Goal: Download file/media

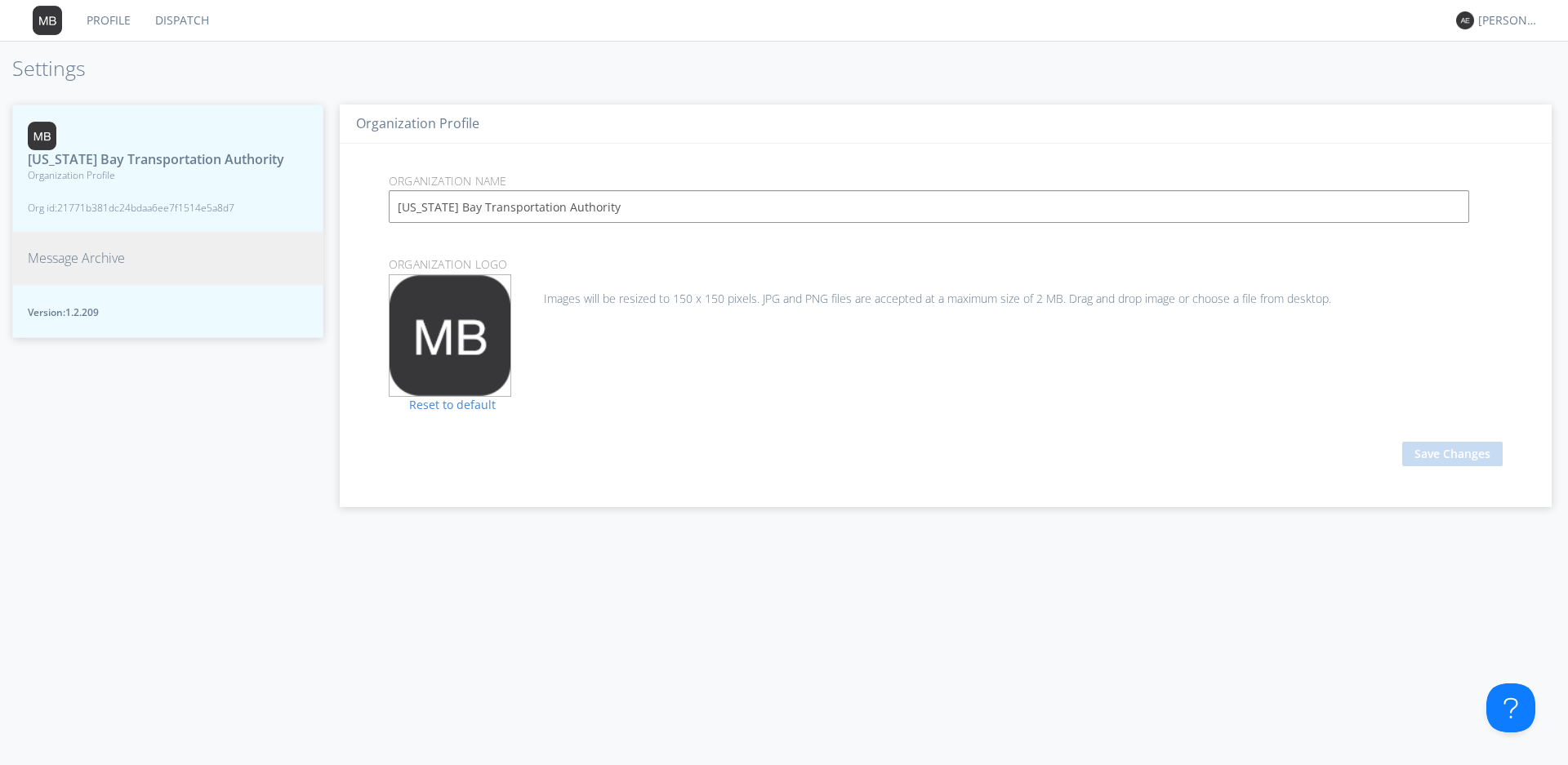
click at [66, 267] on span "Message Archive" at bounding box center [76, 259] width 97 height 19
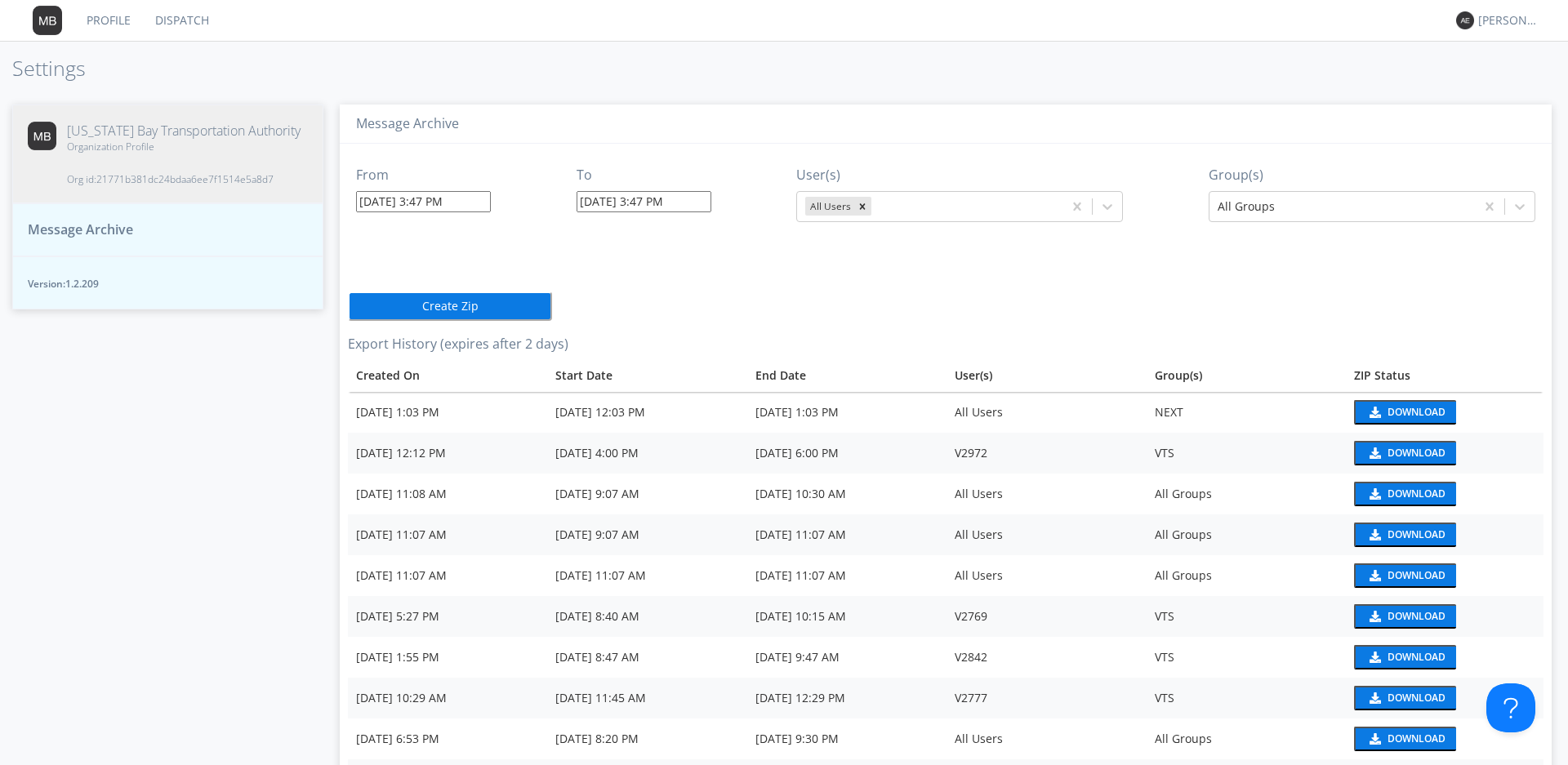
click at [466, 200] on input "[DATE] 3:47 PM" at bounding box center [423, 202] width 135 height 21
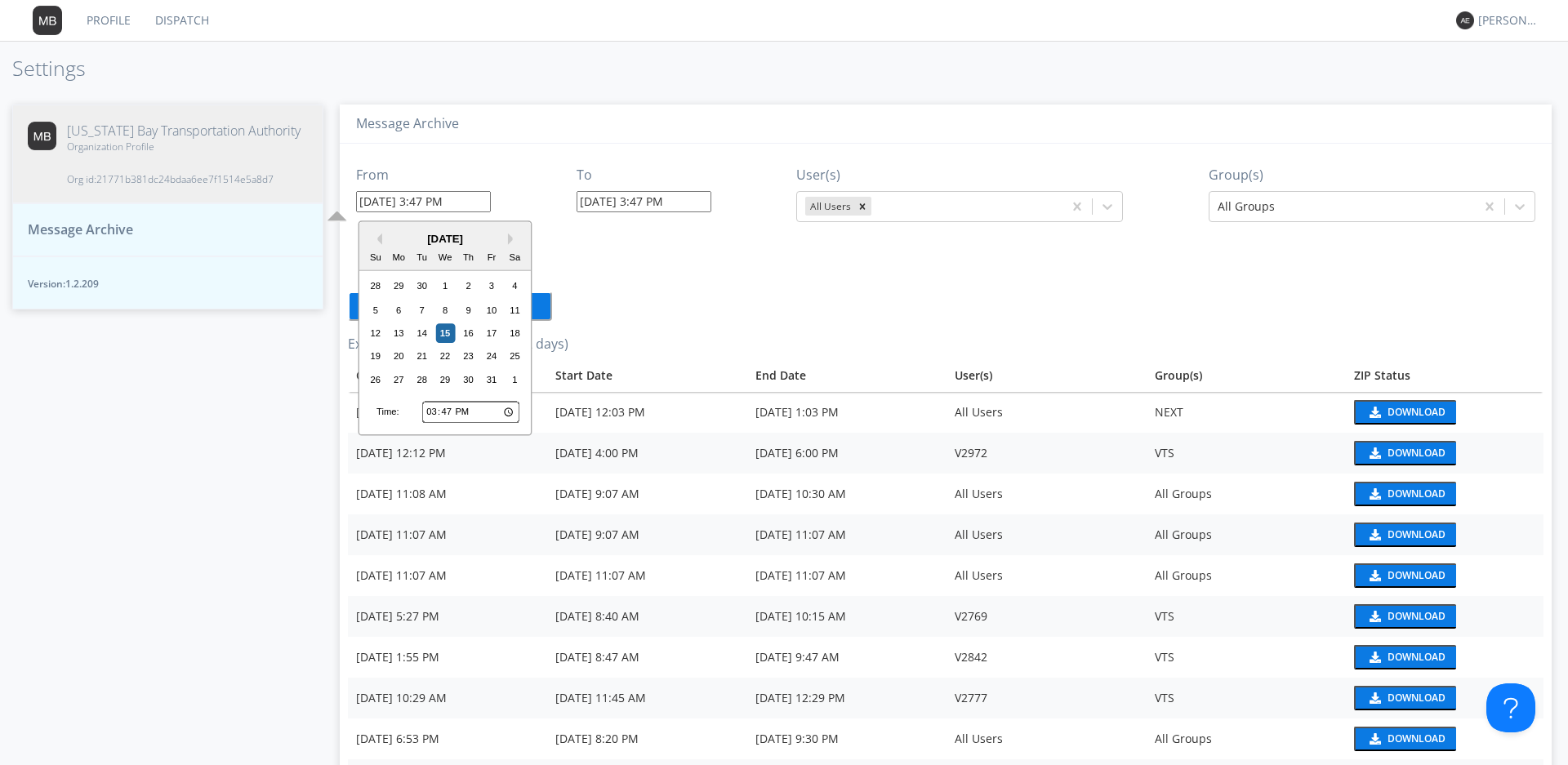
click at [454, 413] on input "15:47" at bounding box center [471, 412] width 97 height 21
type input "21:47"
type input "[DATE] 9:47 PM"
type input "[DATE] 3:48 PM"
type input "21:00"
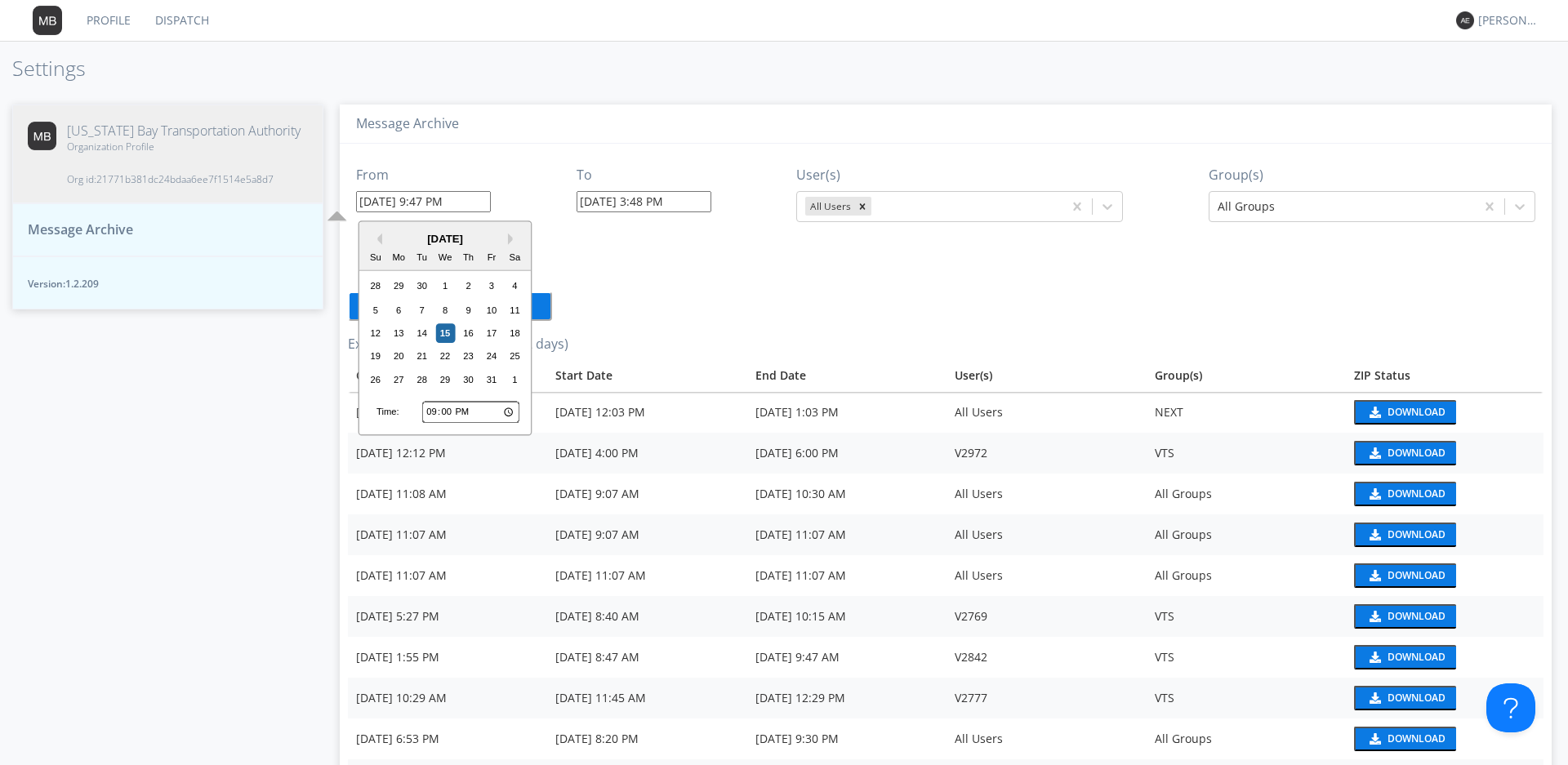
type input "[DATE] 9:00 PM"
type input "09:00"
type input "[DATE] 9:00 AM"
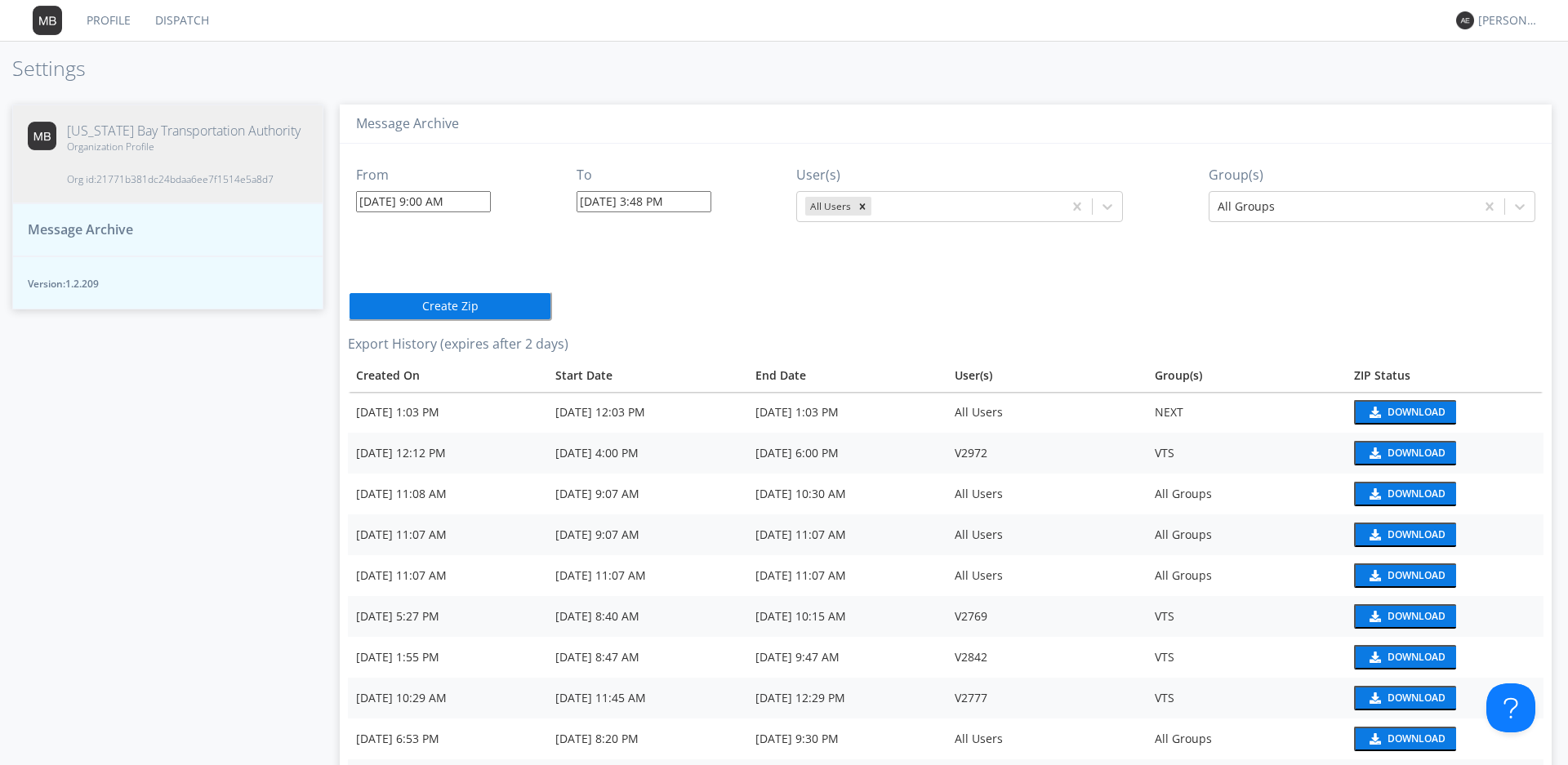
click at [611, 256] on div "From [DATE] 9:00 AM To [DATE] 3:48 PM User(s) All Users Group(s) All Groups Cre…" at bounding box center [945, 532] width 1195 height 778
click at [1418, 210] on div at bounding box center [1342, 206] width 249 height 20
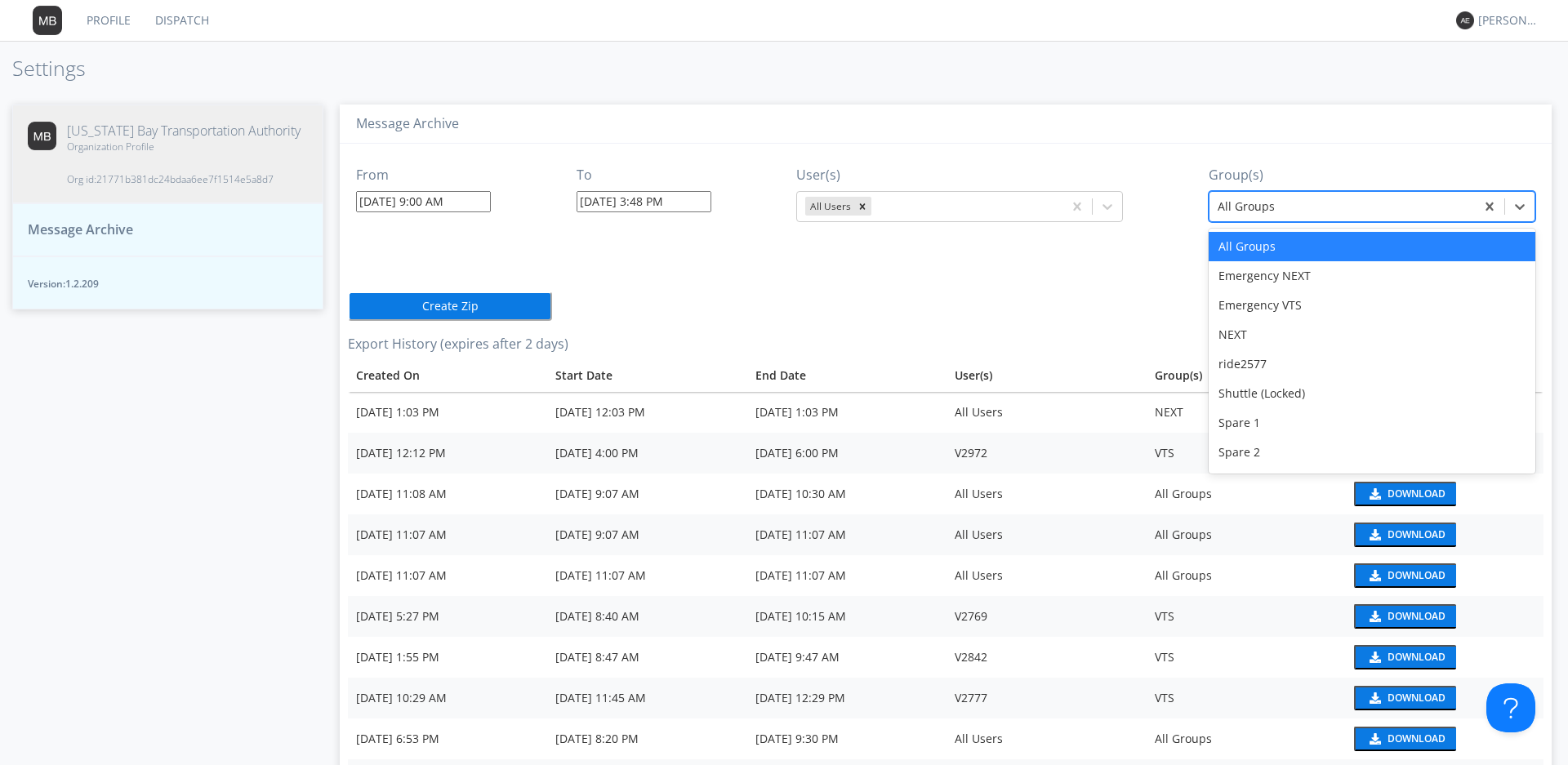
scroll to position [143, 0]
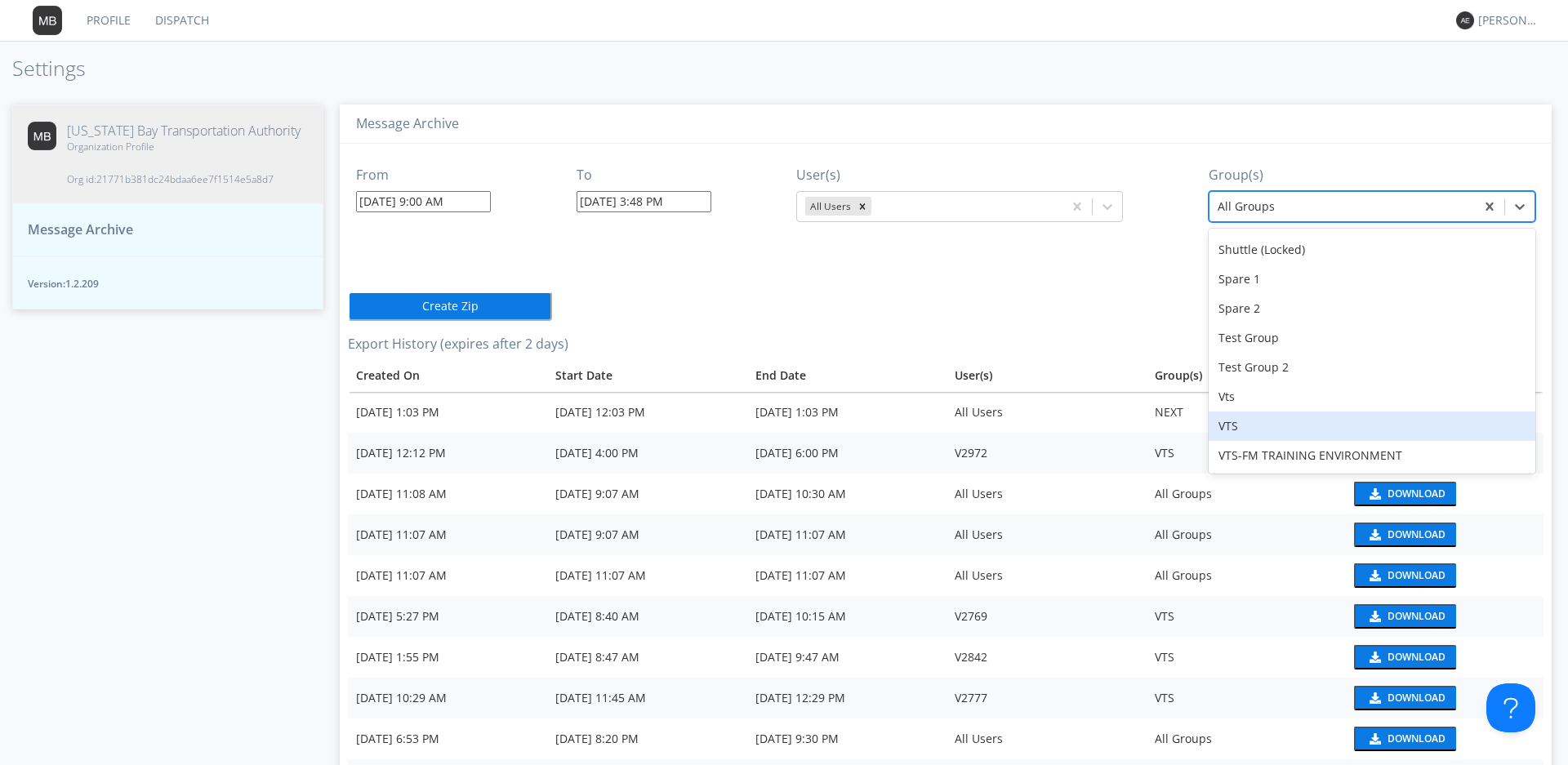
click at [1225, 426] on div "VTS" at bounding box center [1372, 426] width 327 height 30
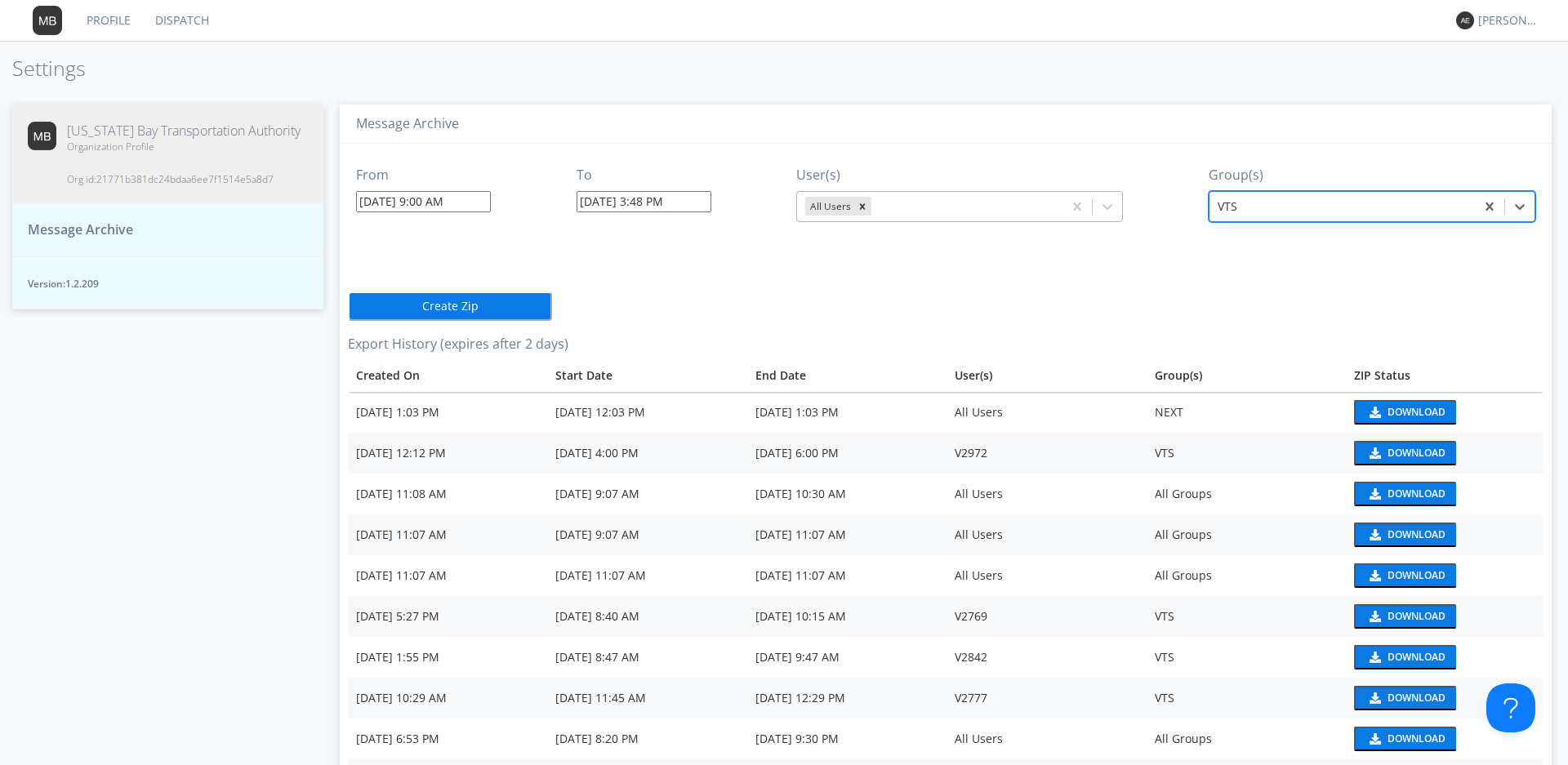
click at [947, 210] on div at bounding box center [964, 206] width 180 height 20
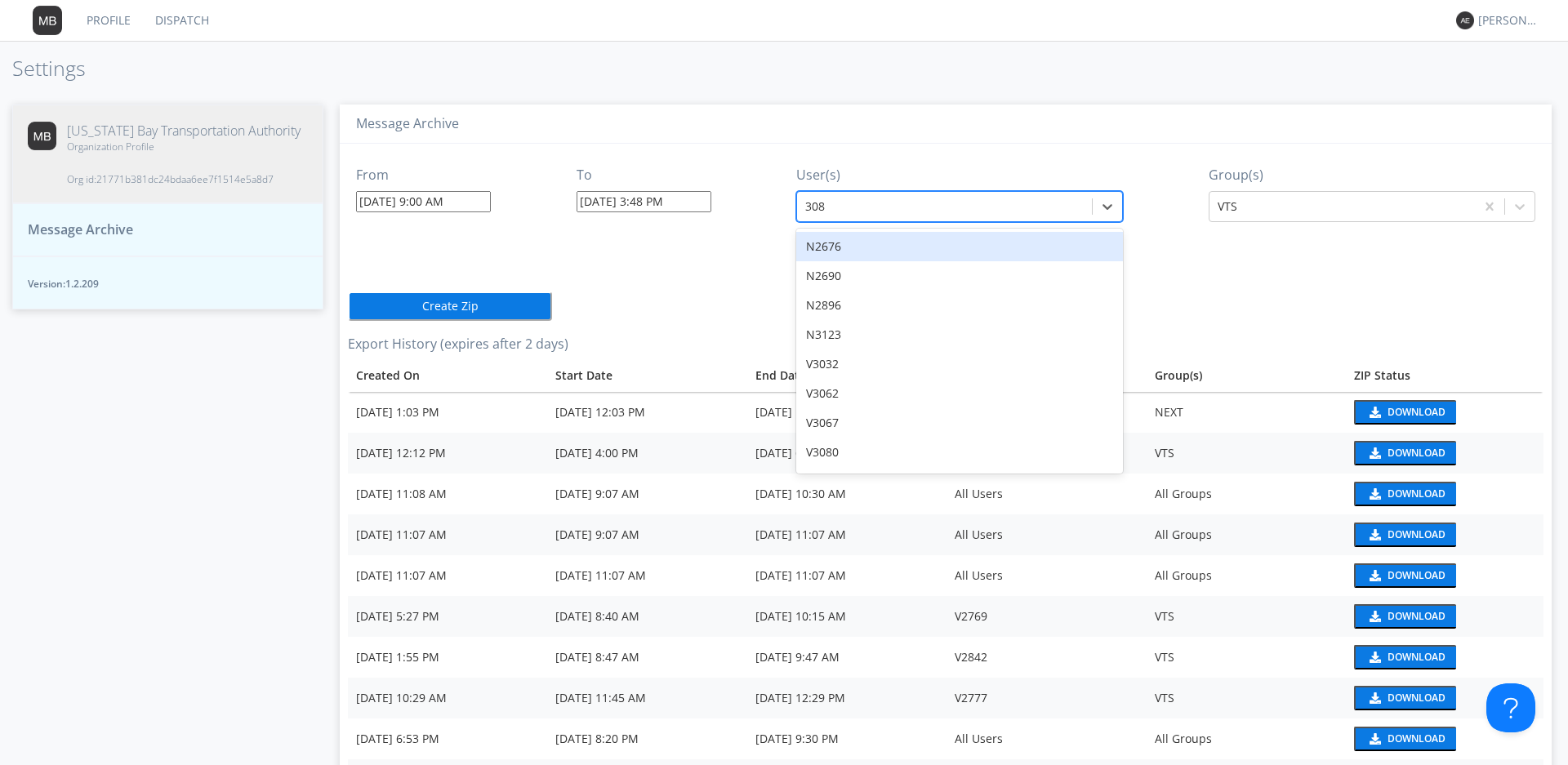
type input "3081"
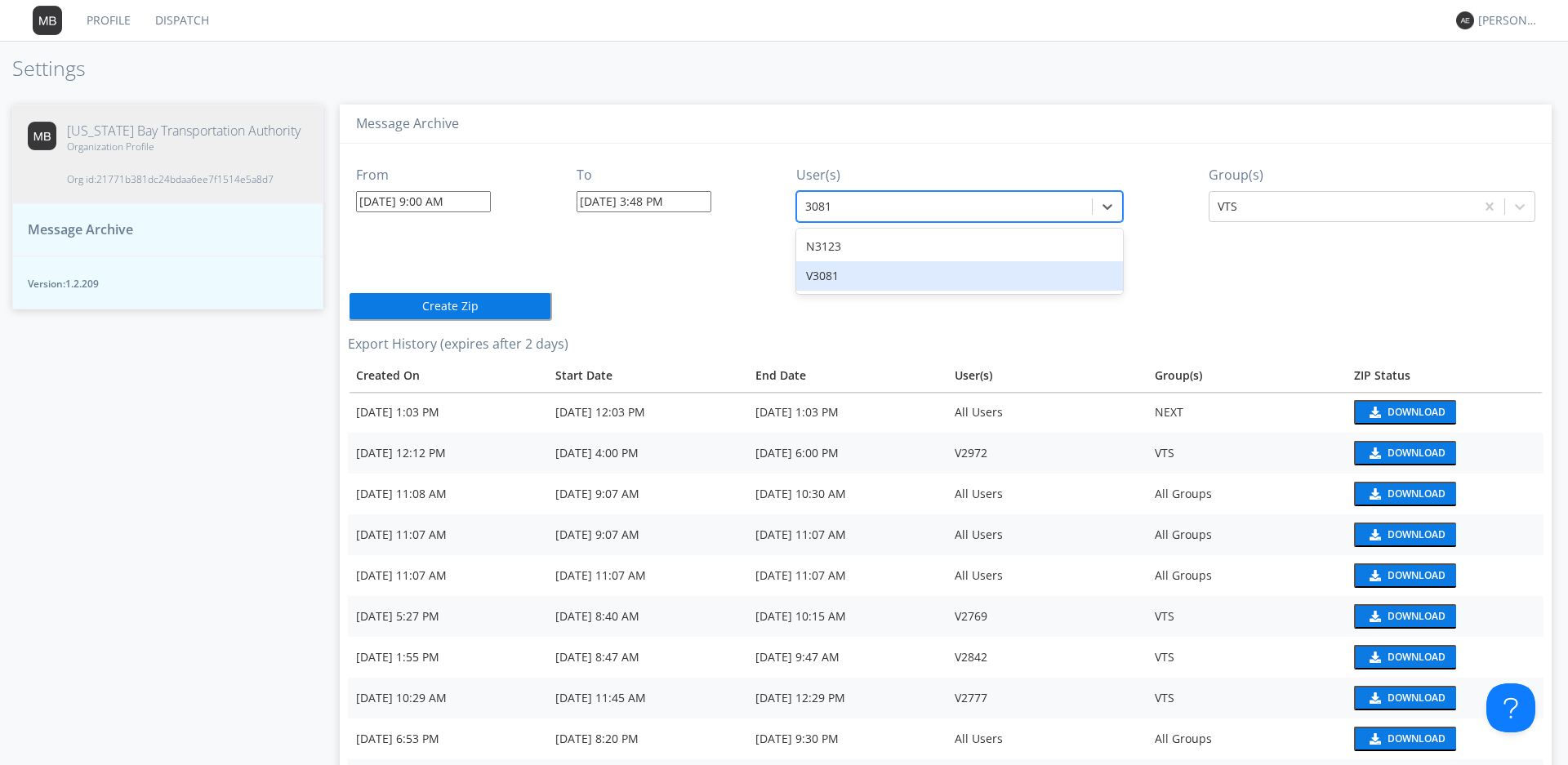
click at [853, 279] on div "V3081" at bounding box center [959, 275] width 327 height 30
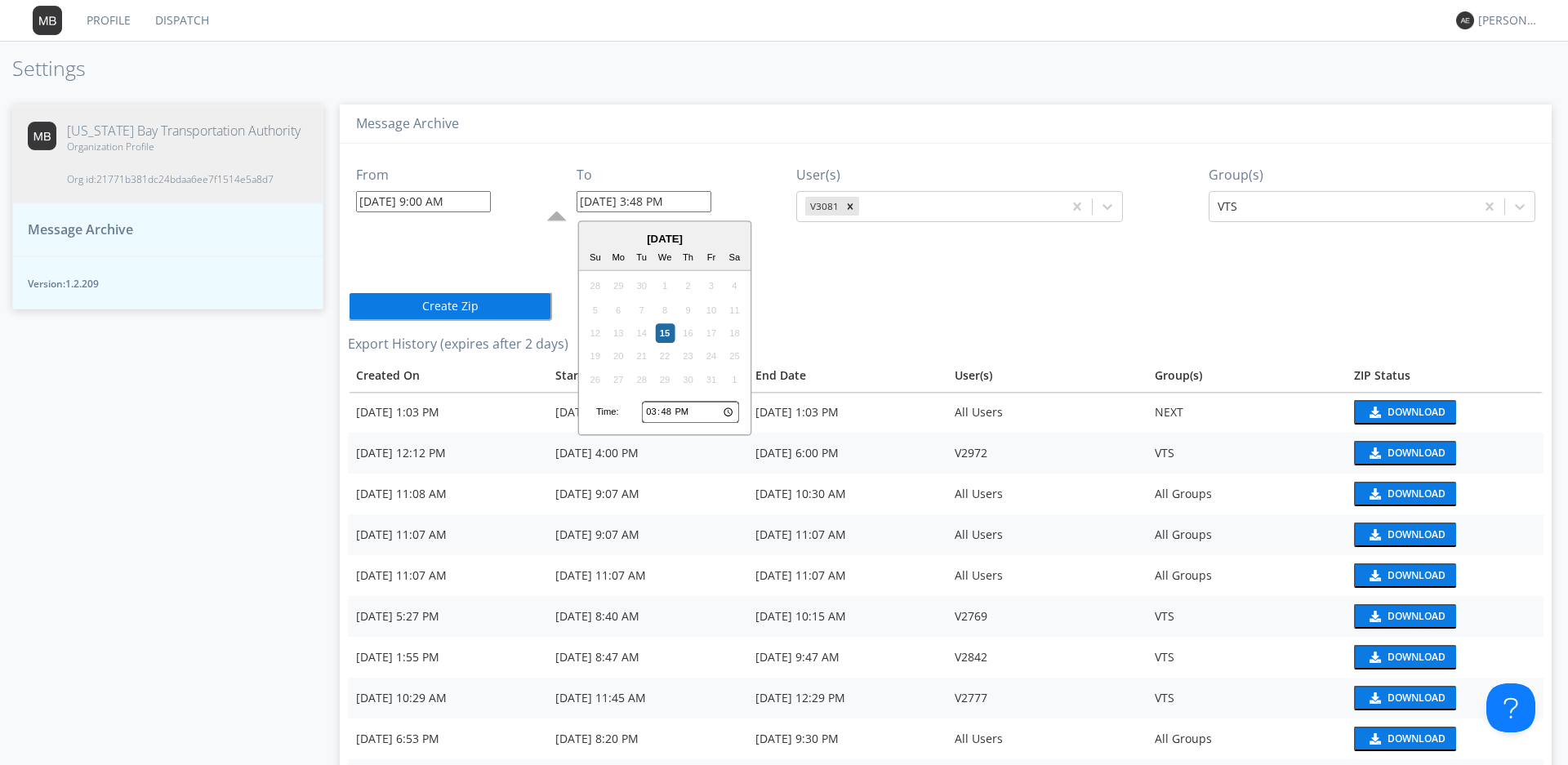
click at [664, 202] on input "[DATE] 3:48 PM" at bounding box center [643, 202] width 135 height 21
type input "[DATE] 12:00 PM"
click at [811, 110] on div "Message Archive" at bounding box center [946, 124] width 1212 height 40
click at [422, 305] on button "Create Zip" at bounding box center [450, 306] width 204 height 30
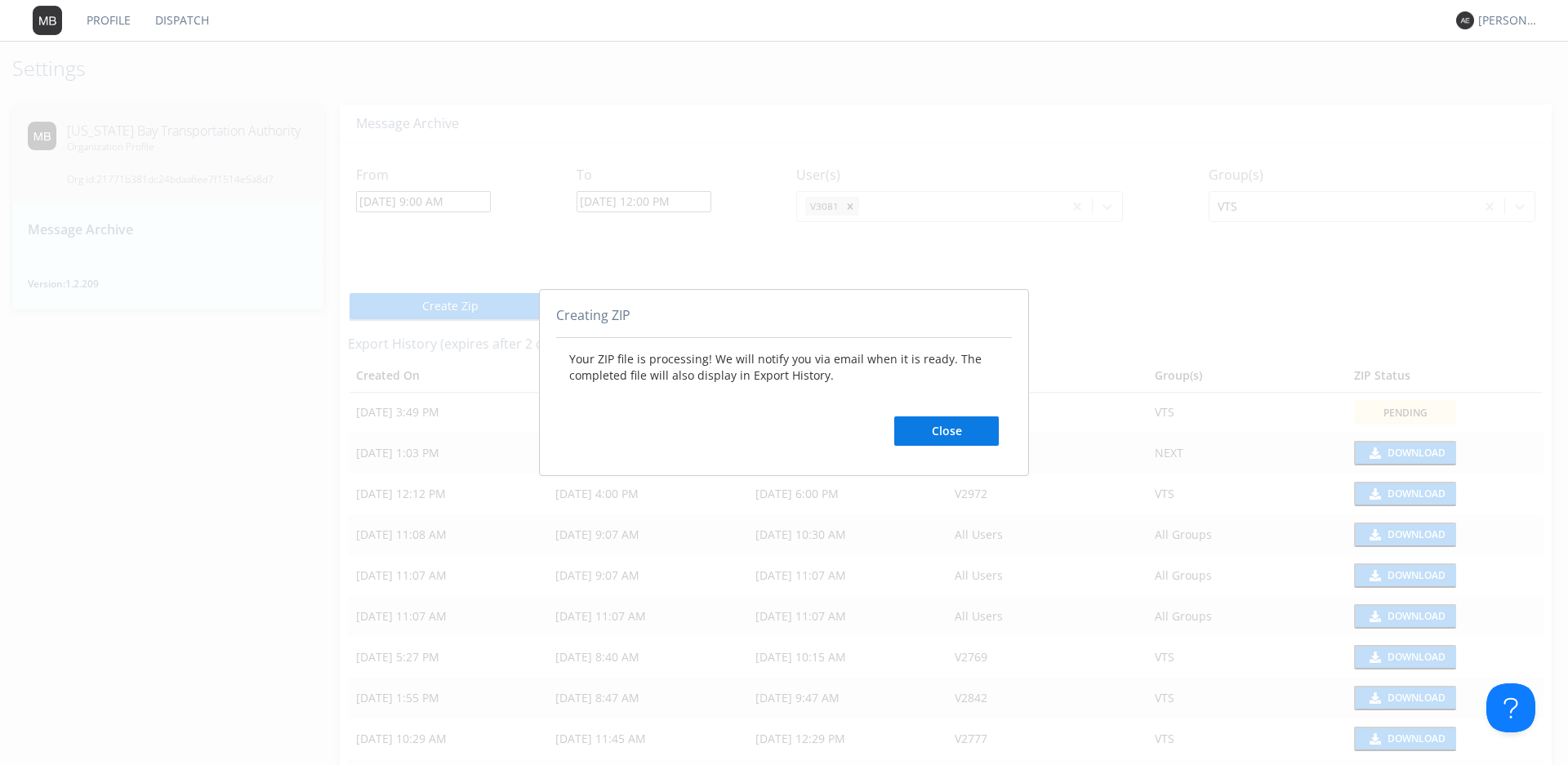
click at [969, 428] on button "Close" at bounding box center [946, 431] width 104 height 30
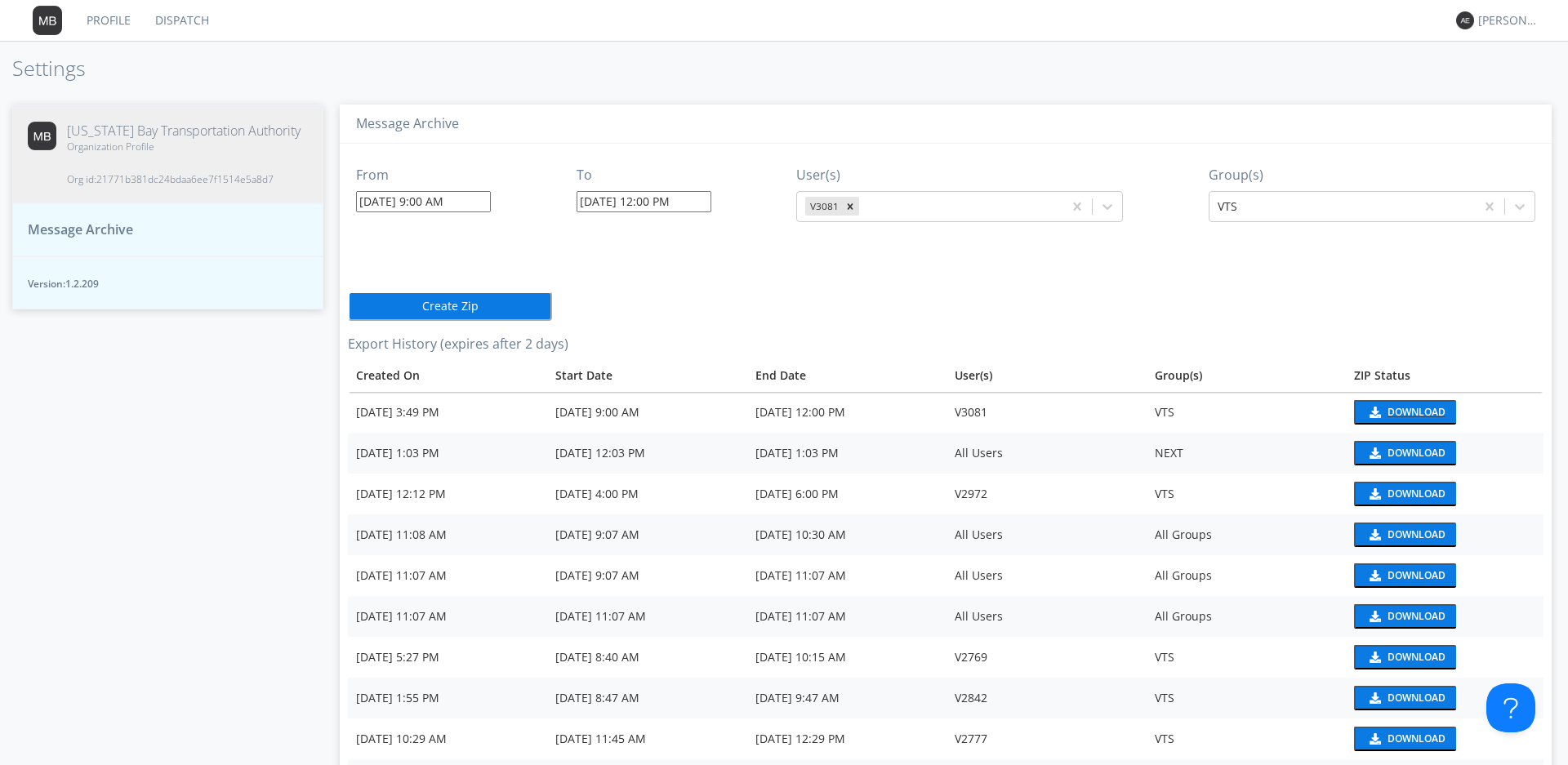
click at [1390, 409] on div "Download" at bounding box center [1416, 412] width 58 height 10
click at [1027, 98] on div "Message Archive From [DATE] 9:00 AM To [DATE] 12:00 PM User(s) V3081 Group(s) V…" at bounding box center [945, 426] width 1244 height 677
click at [850, 206] on icon "Remove V3081" at bounding box center [850, 206] width 11 height 11
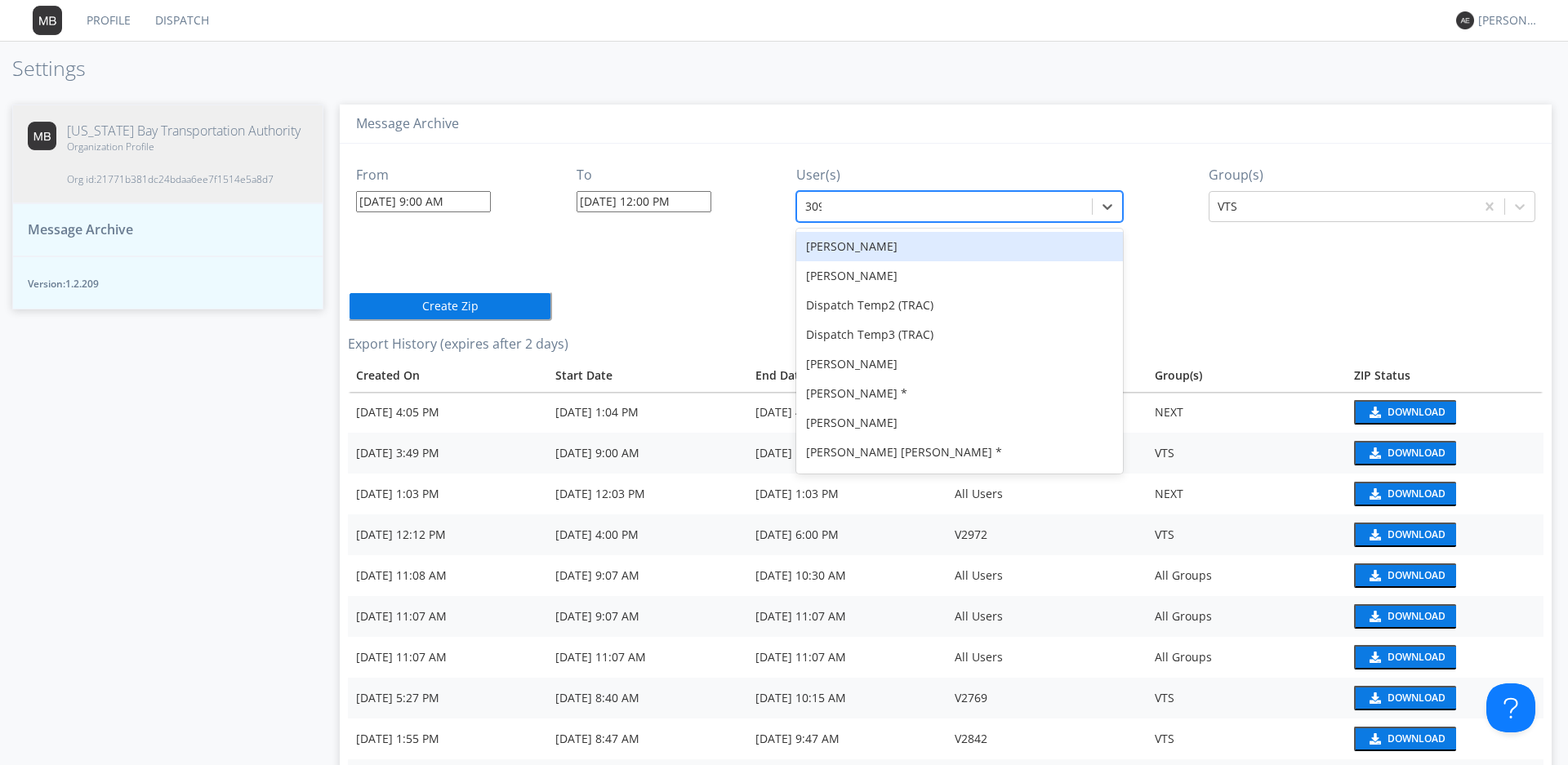
type input "3097"
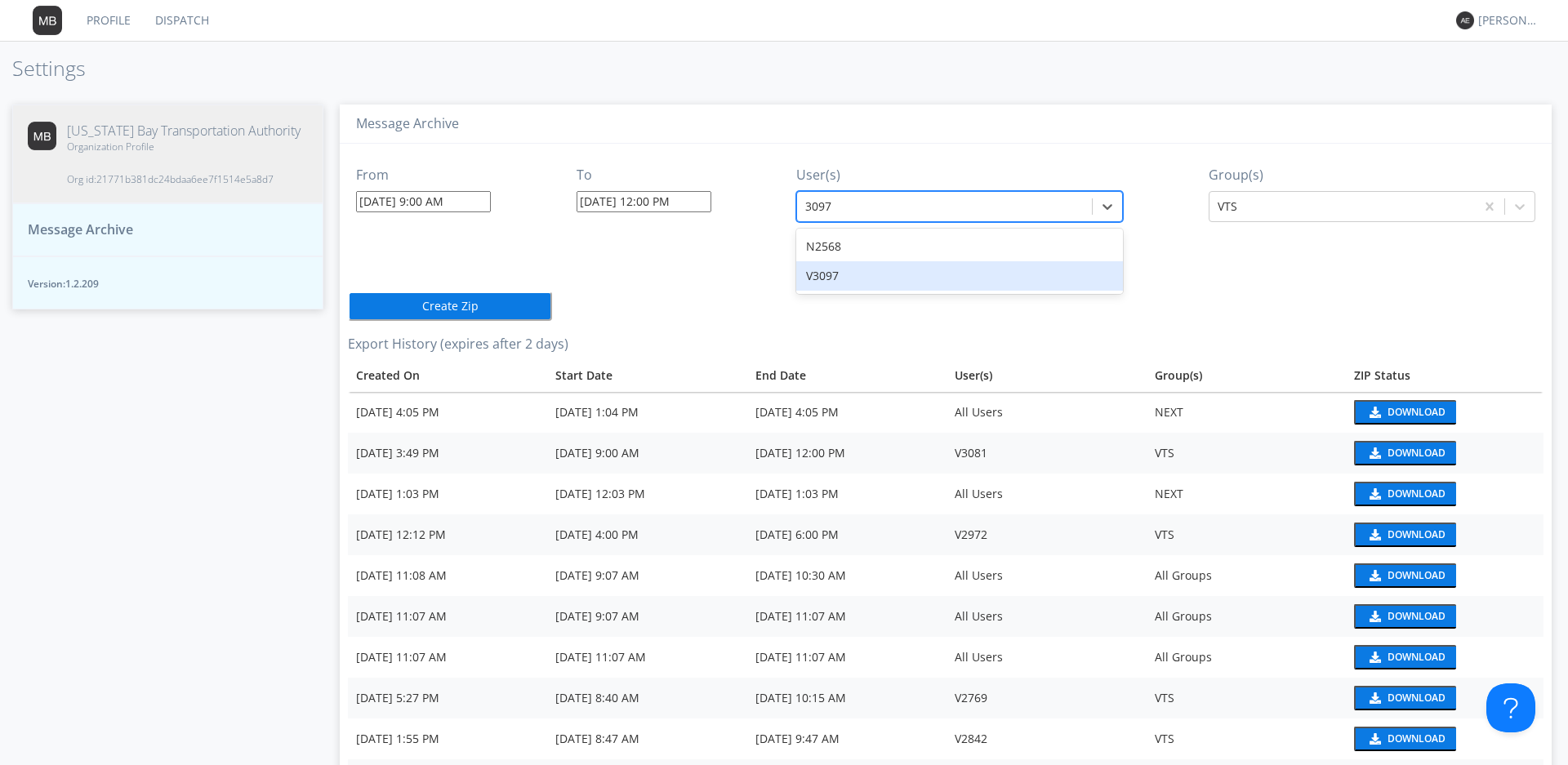
click at [815, 274] on div "V3097" at bounding box center [959, 275] width 327 height 30
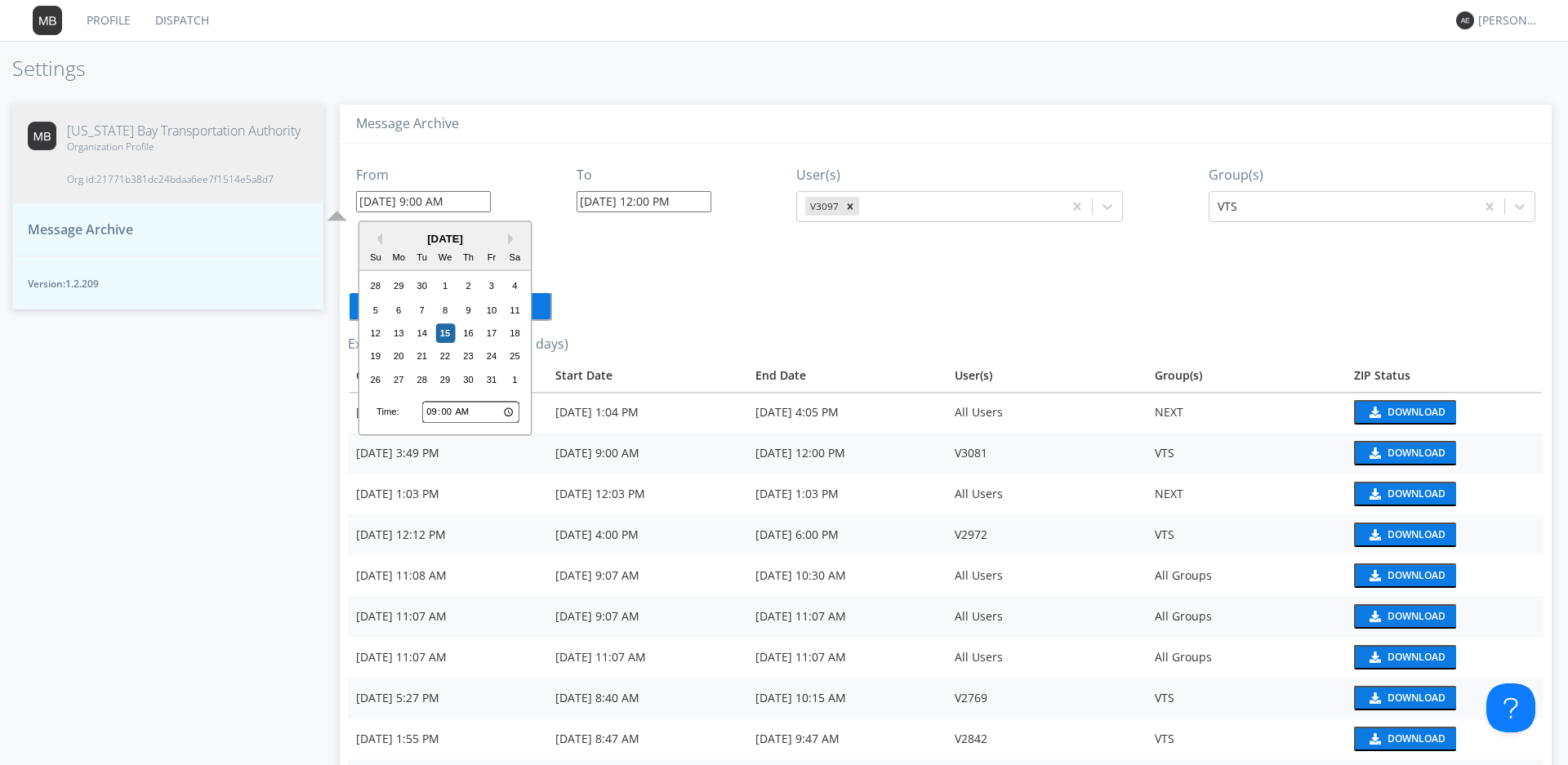
drag, startPoint x: 467, startPoint y: 202, endPoint x: 421, endPoint y: 201, distance: 46.0
click at [421, 201] on input "[DATE] 9:00 AM" at bounding box center [423, 202] width 135 height 21
type input "[DATE] 1"
type input "[DATE] 4:23 PM"
type input "[DATE] 12:30 PM"
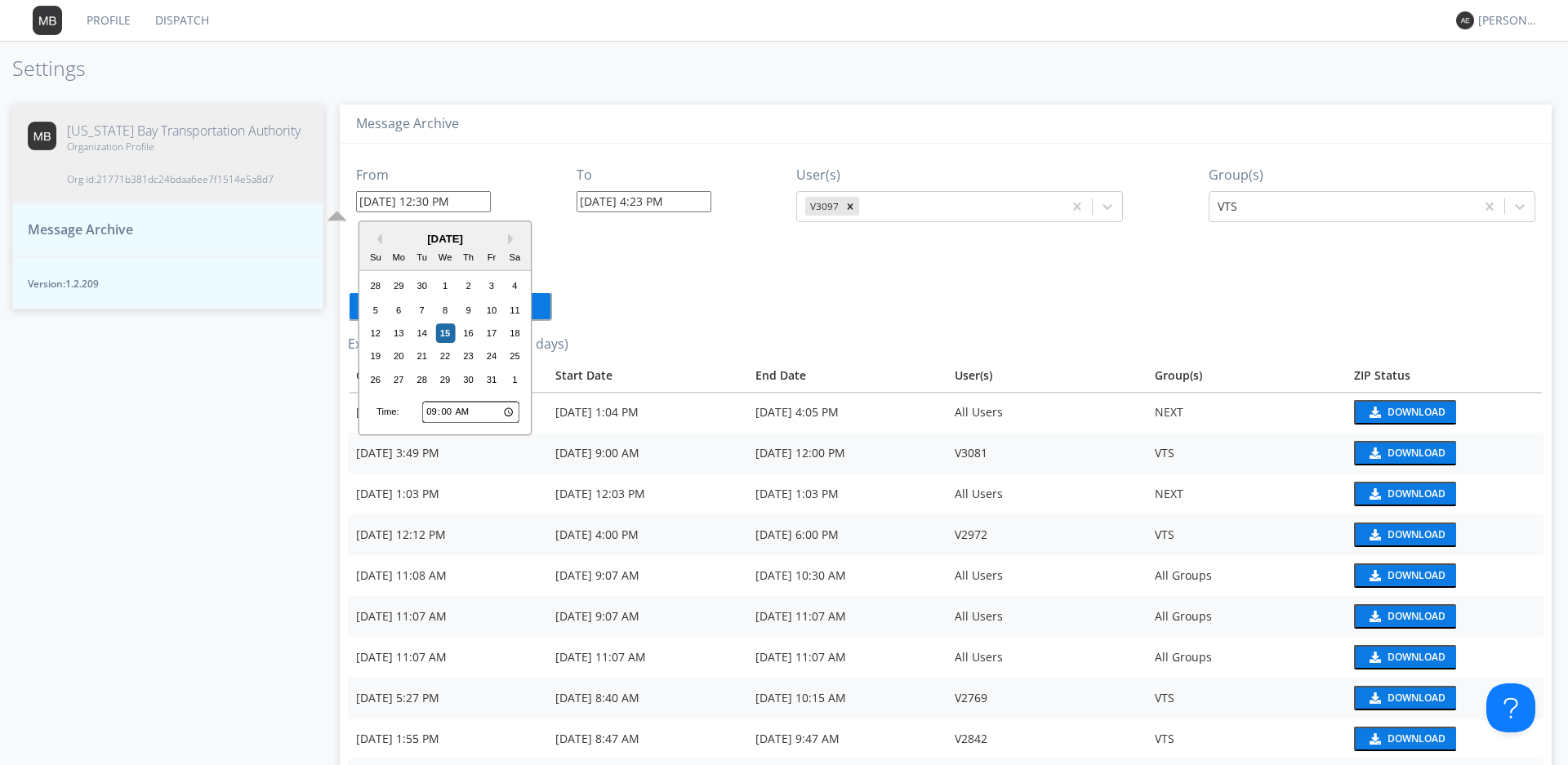
click at [523, 165] on div "From [DATE] 12:30 PM Previous Month Next Month [DATE] Su Mo Tu We Th Fr Sa 28 2…" at bounding box center [945, 186] width 1195 height 87
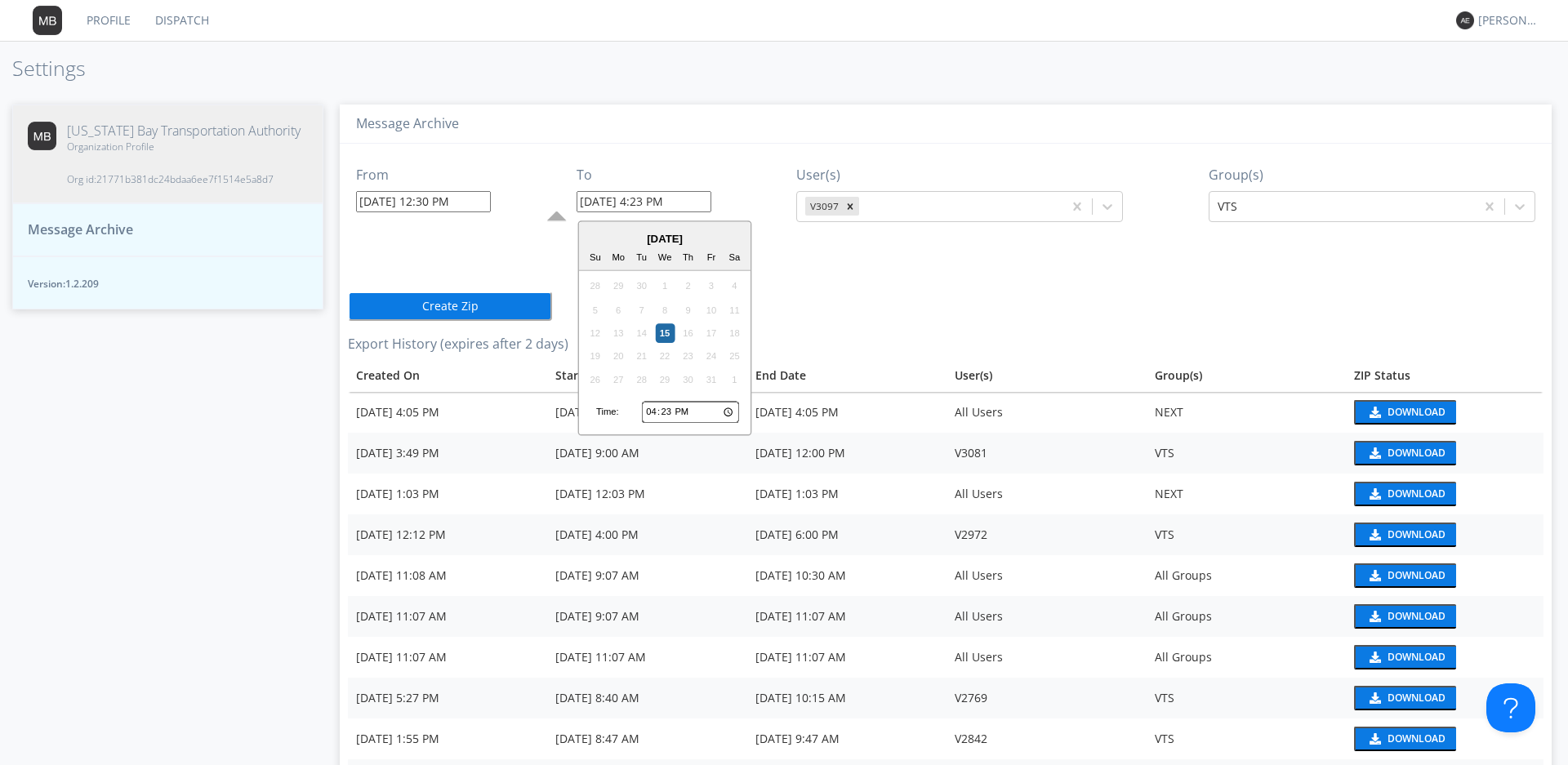
drag, startPoint x: 662, startPoint y: 197, endPoint x: 643, endPoint y: 202, distance: 19.6
click at [643, 202] on input "[DATE] 4:23 PM" at bounding box center [643, 202] width 135 height 21
type input "[DATE] 2:30 PM"
click at [972, 115] on div "Message Archive" at bounding box center [946, 124] width 1212 height 40
click at [444, 306] on button "Create Zip" at bounding box center [450, 306] width 204 height 30
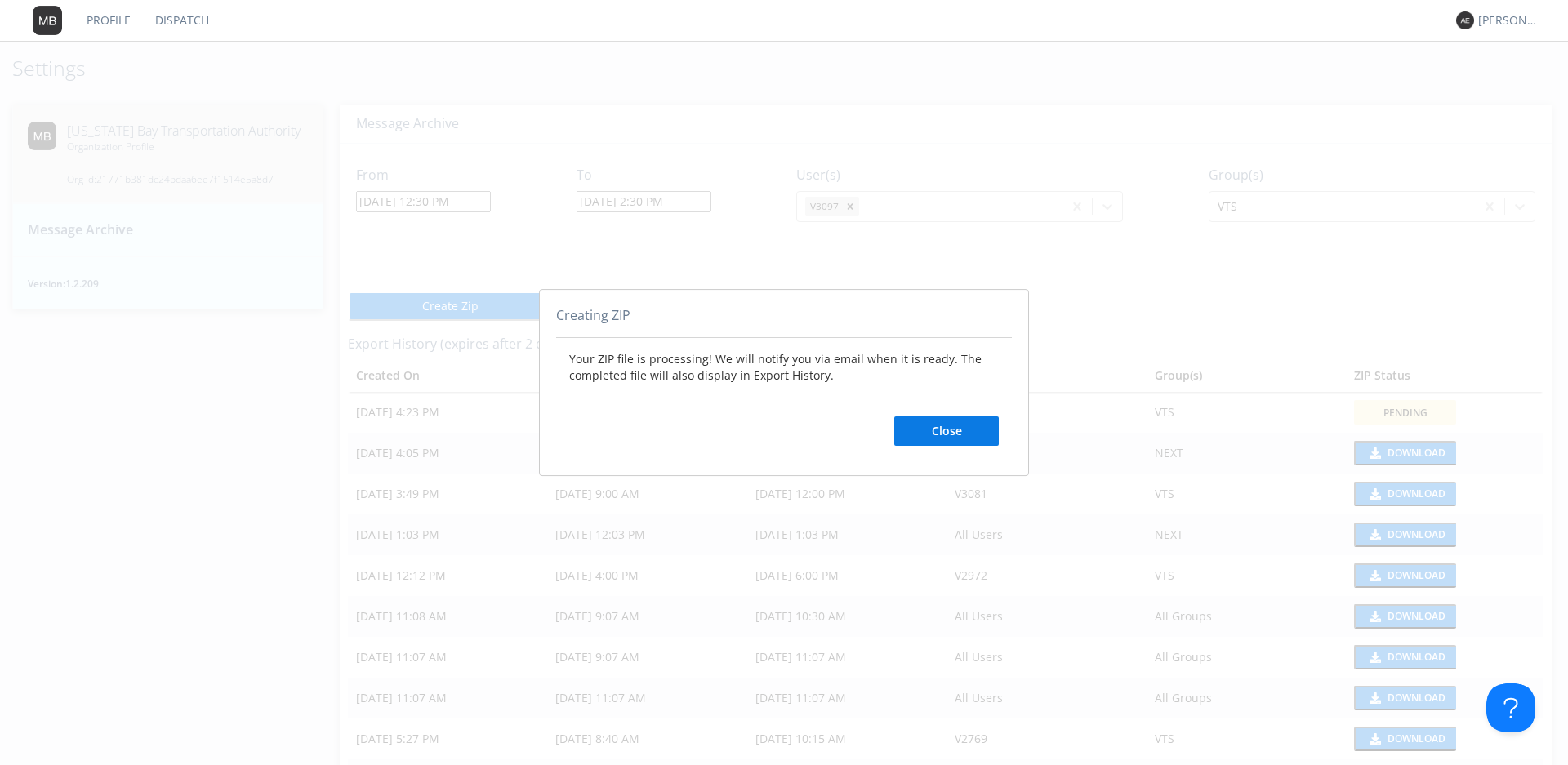
click at [965, 428] on button "Close" at bounding box center [946, 431] width 104 height 30
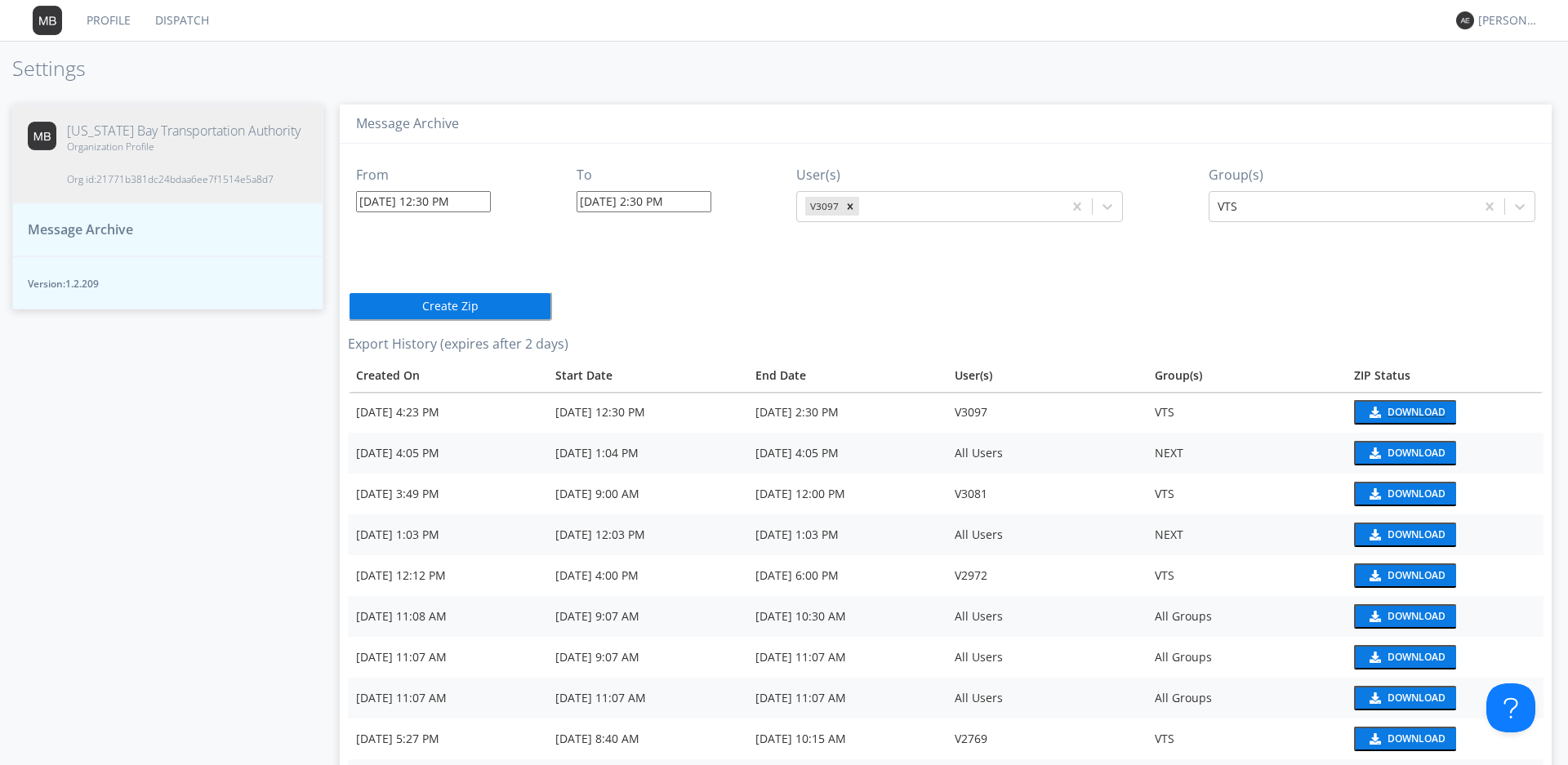
click at [1389, 417] on div "Download" at bounding box center [1416, 412] width 58 height 10
click at [1469, 238] on div "From [DATE] 12:30 PM To [DATE] 2:30 PM User(s) V3097 Group(s) VTS Create Zip Ex…" at bounding box center [945, 593] width 1195 height 901
